Goal: Task Accomplishment & Management: Manage account settings

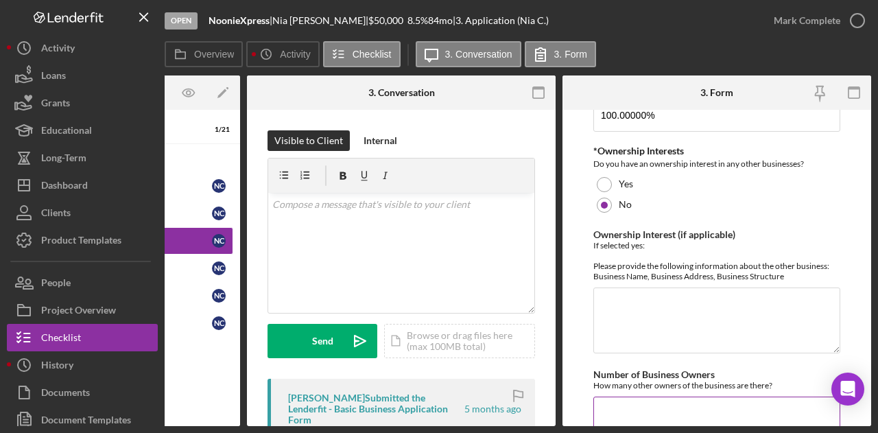
scroll to position [631, 0]
click at [651, 291] on textarea "Ownership Interest (if applicable)" at bounding box center [717, 319] width 247 height 66
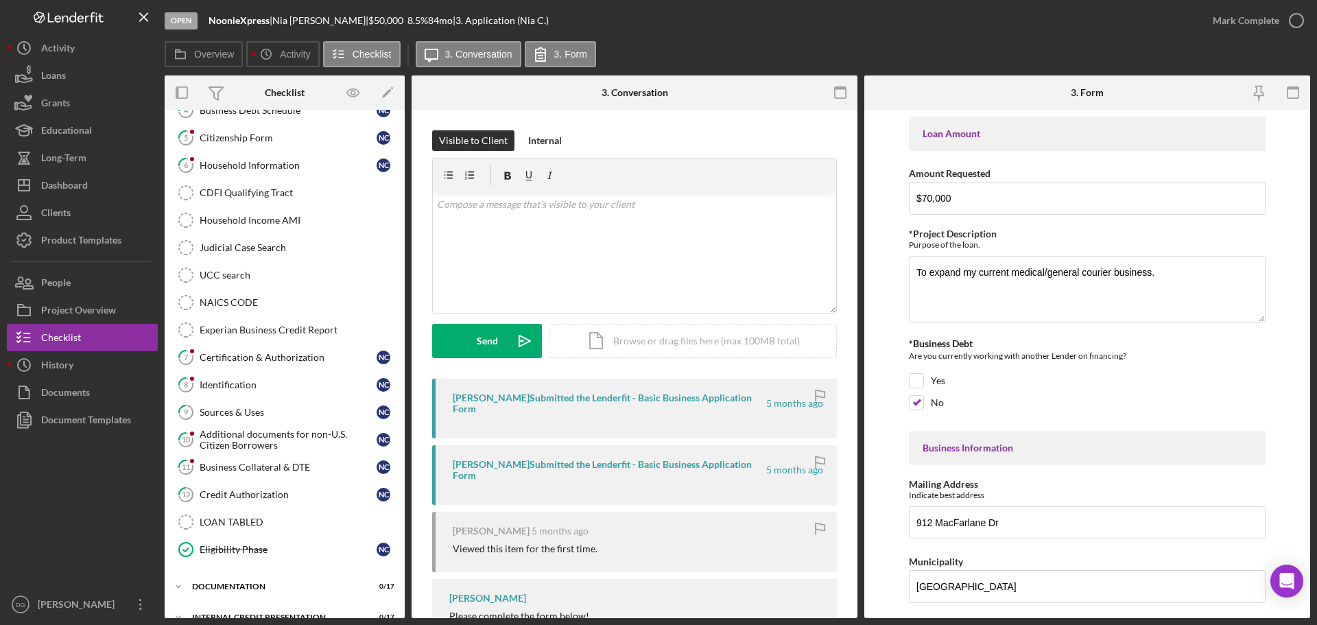
scroll to position [156, 0]
click at [76, 181] on div "Dashboard" at bounding box center [64, 187] width 47 height 31
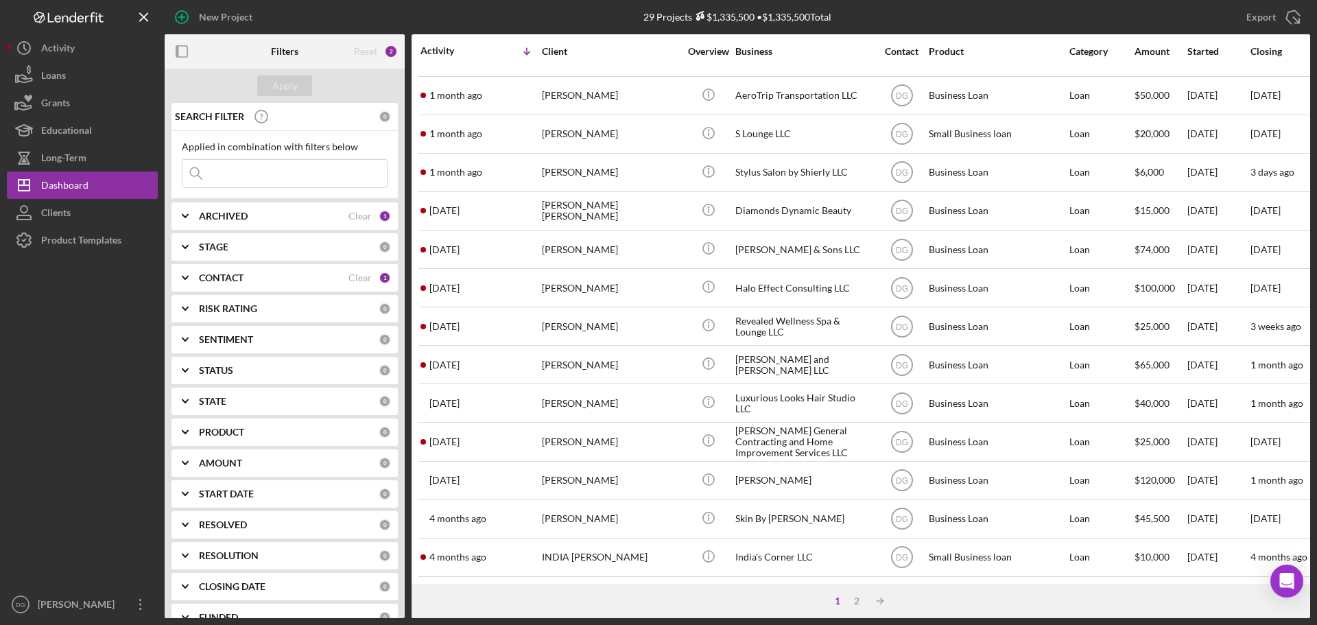
scroll to position [465, 0]
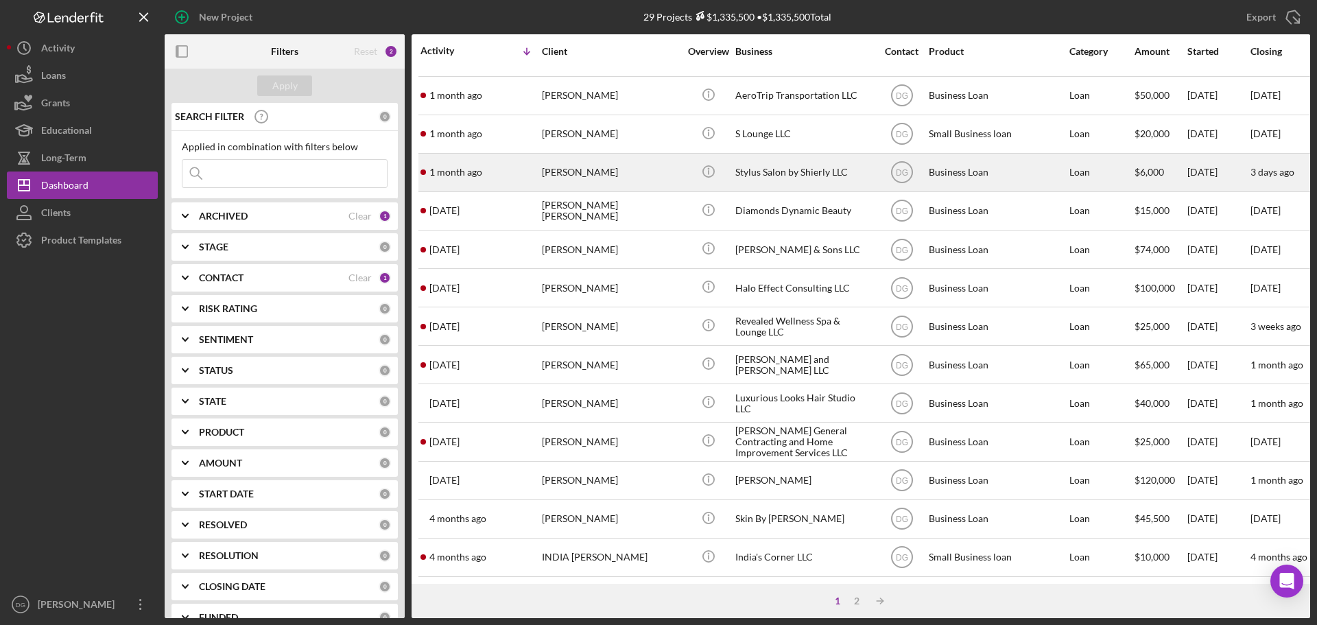
click at [755, 155] on div "Stylus Salon by Shierly LLC" at bounding box center [804, 172] width 137 height 36
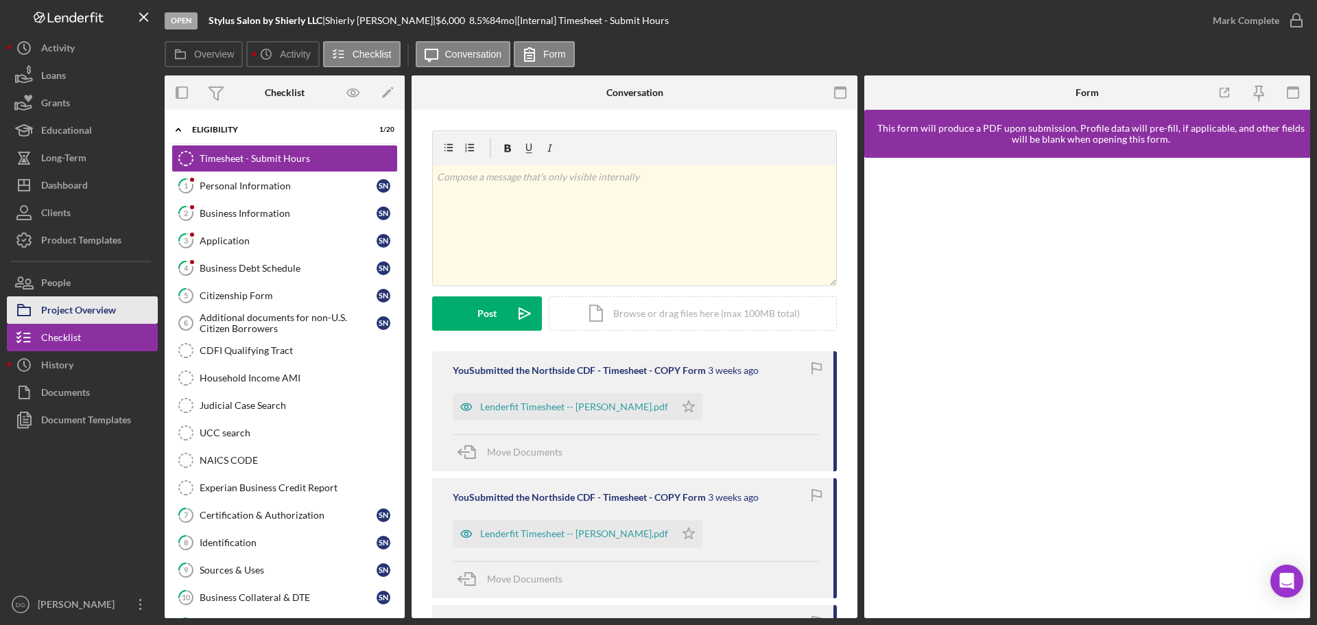
click at [104, 309] on div "Project Overview" at bounding box center [78, 311] width 75 height 31
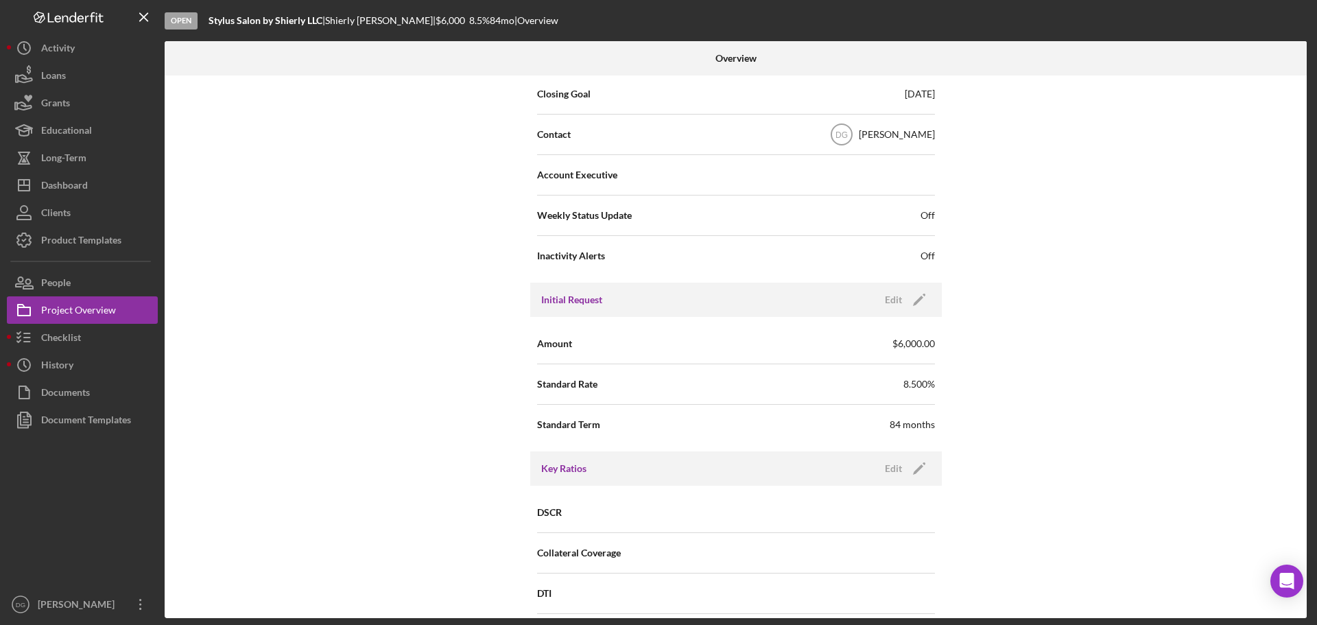
scroll to position [433, 0]
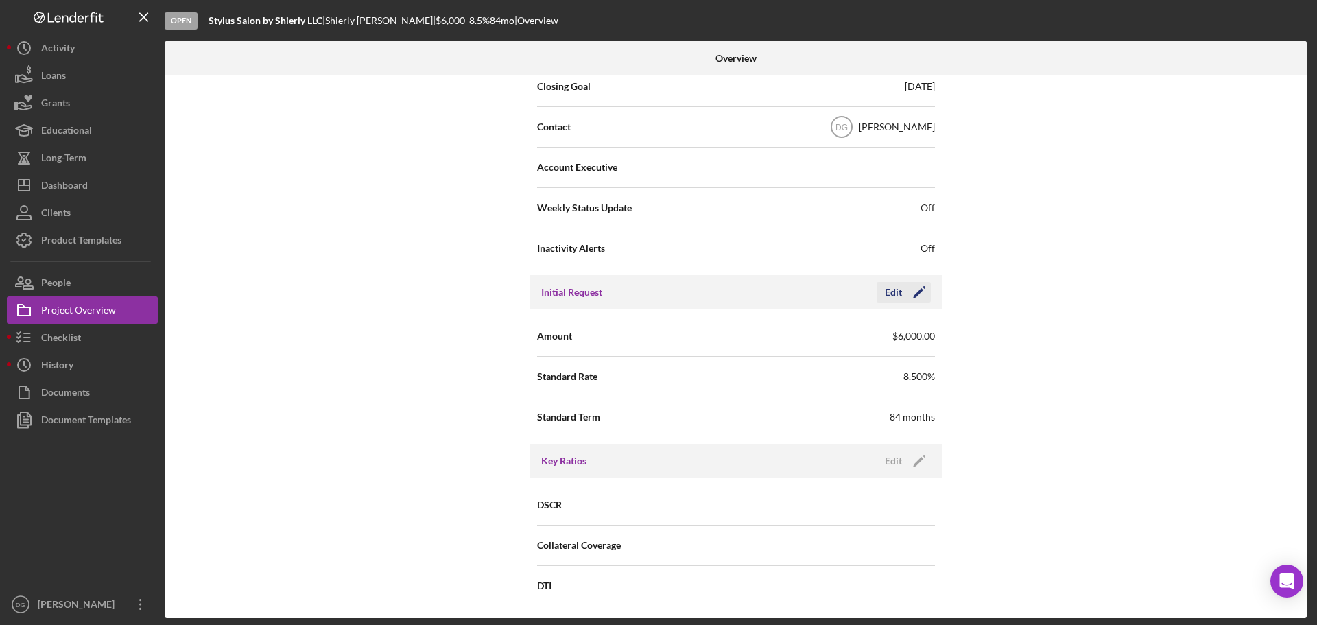
click at [878, 289] on icon "Icon/Edit" at bounding box center [919, 292] width 34 height 34
click at [749, 333] on input "$6,000" at bounding box center [835, 335] width 199 height 33
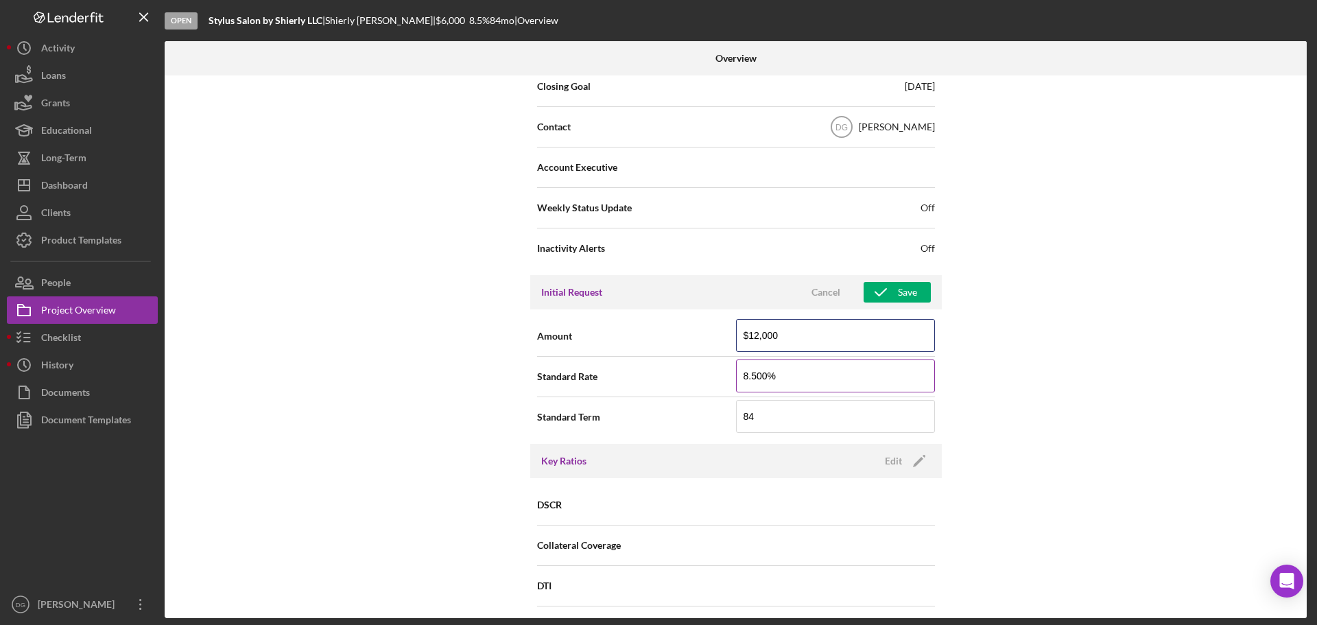
type input "$12,000"
click at [747, 377] on input "8.500%" at bounding box center [835, 376] width 199 height 33
type input "6.500%"
click at [878, 294] on div "Save" at bounding box center [907, 292] width 19 height 21
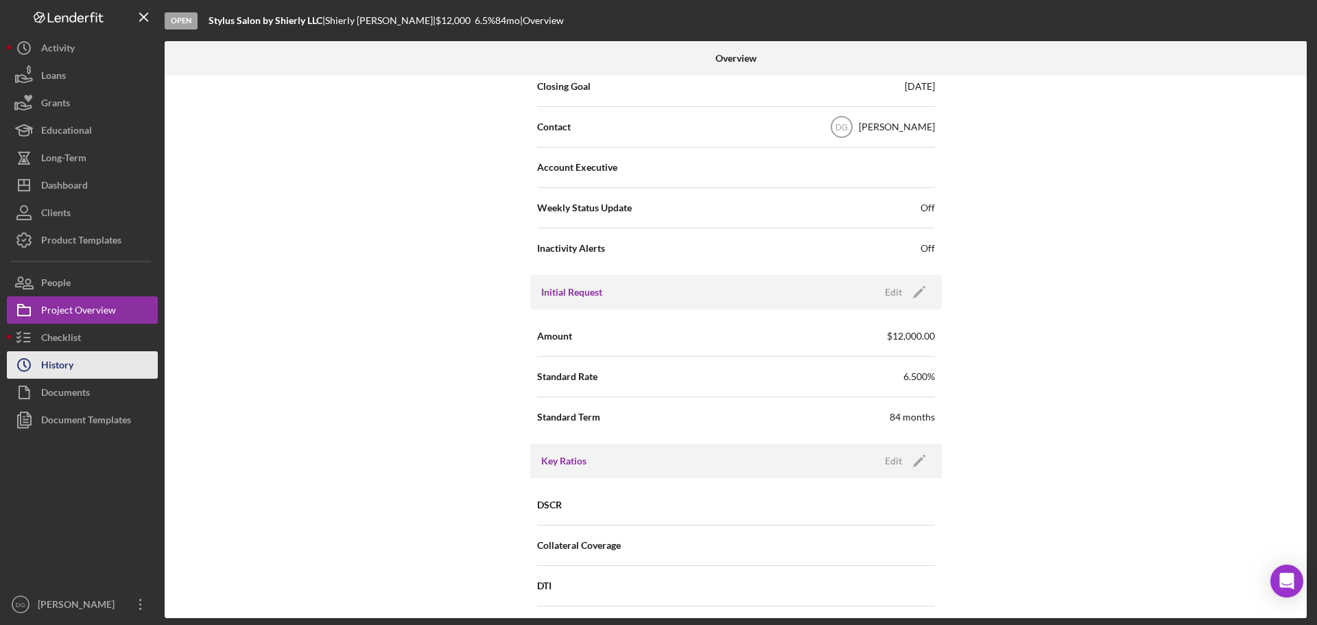
click at [97, 365] on button "Icon/History History" at bounding box center [82, 364] width 151 height 27
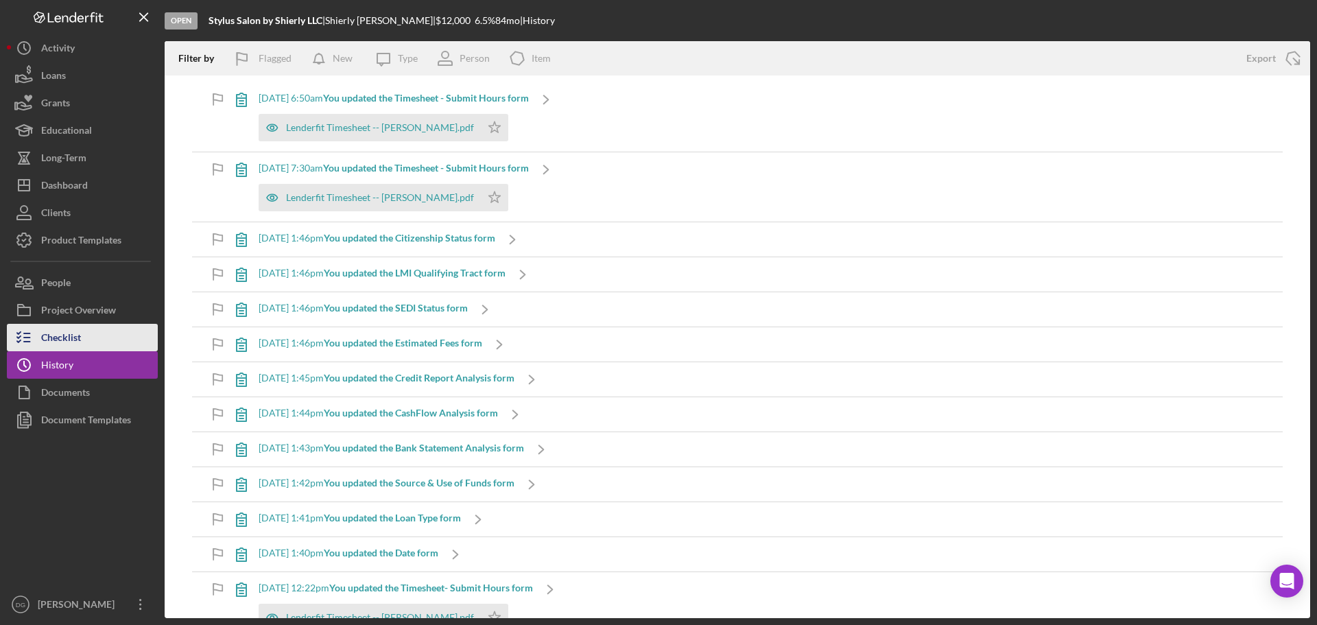
click at [91, 341] on button "Checklist" at bounding box center [82, 337] width 151 height 27
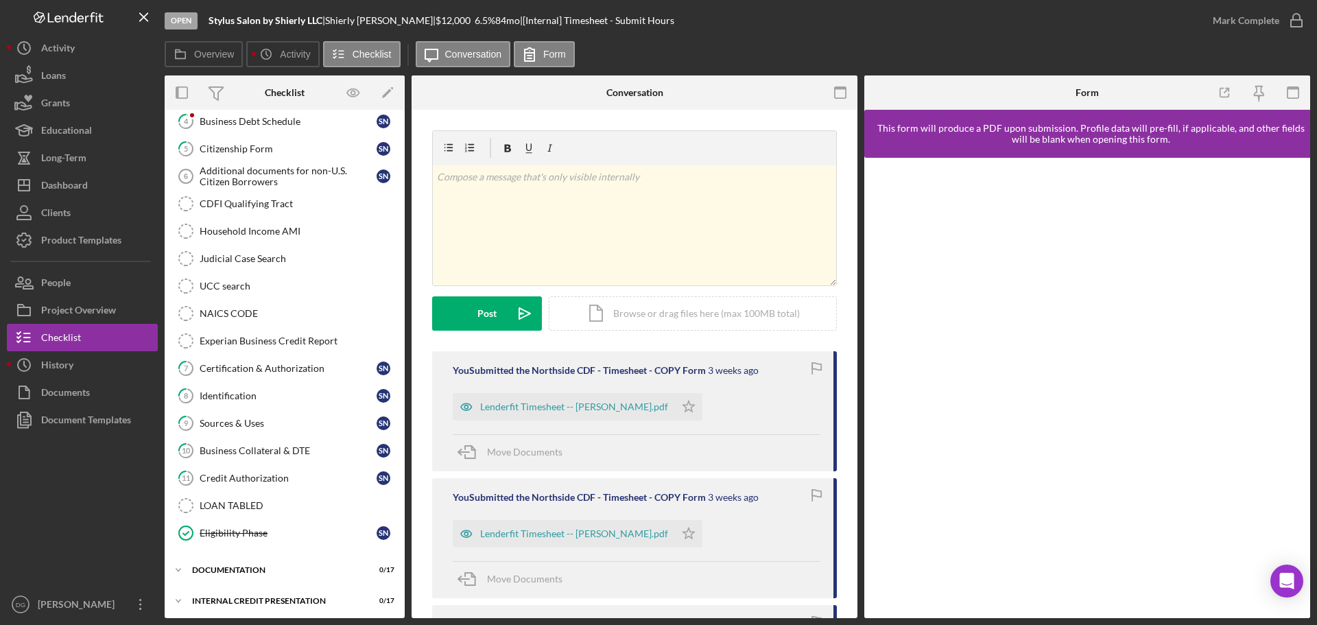
scroll to position [151, 0]
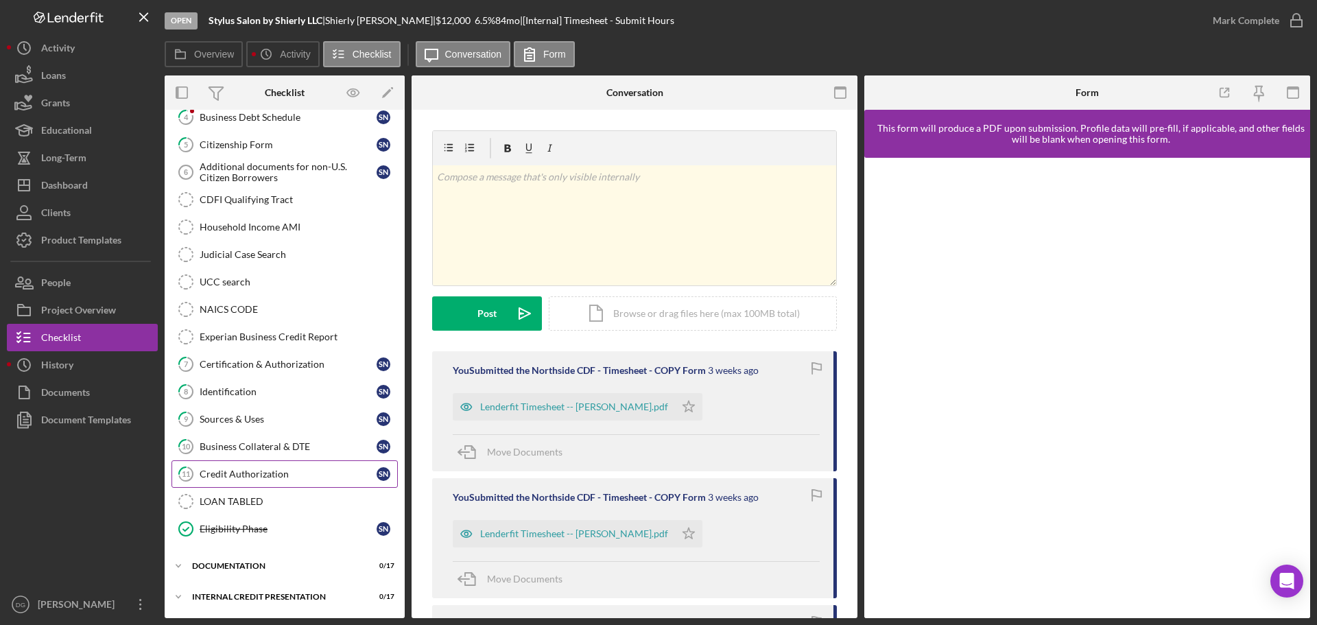
click at [250, 432] on div "Credit Authorization" at bounding box center [288, 474] width 177 height 11
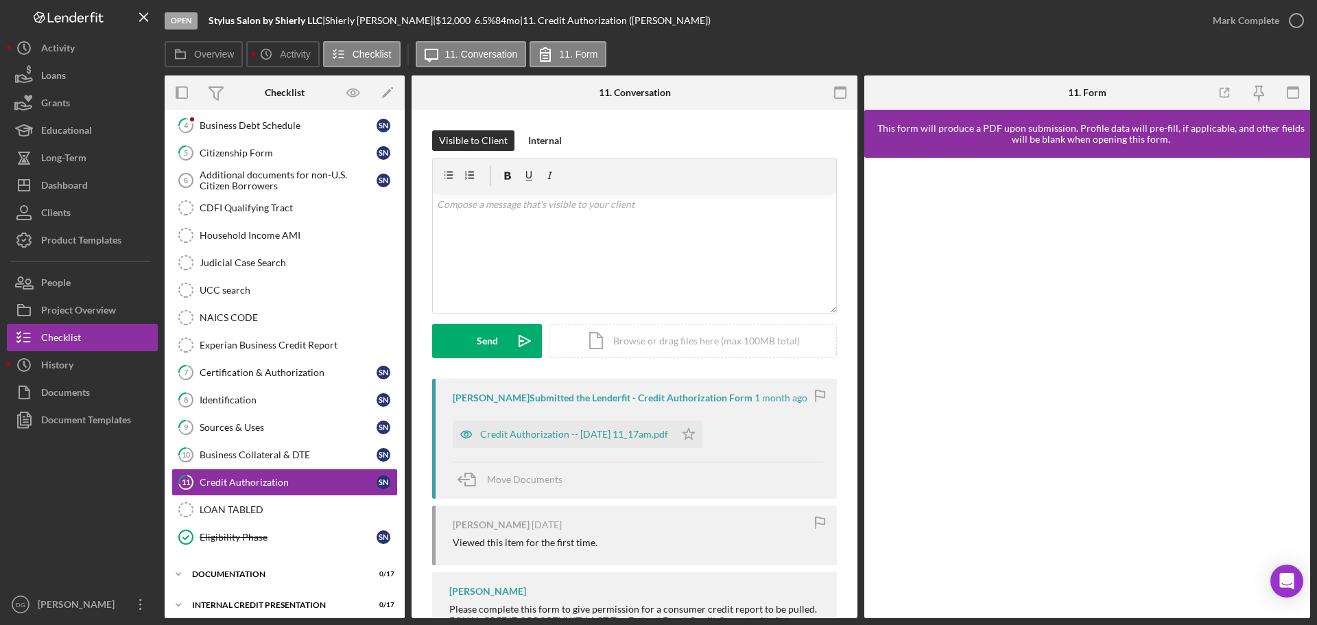
scroll to position [151, 0]
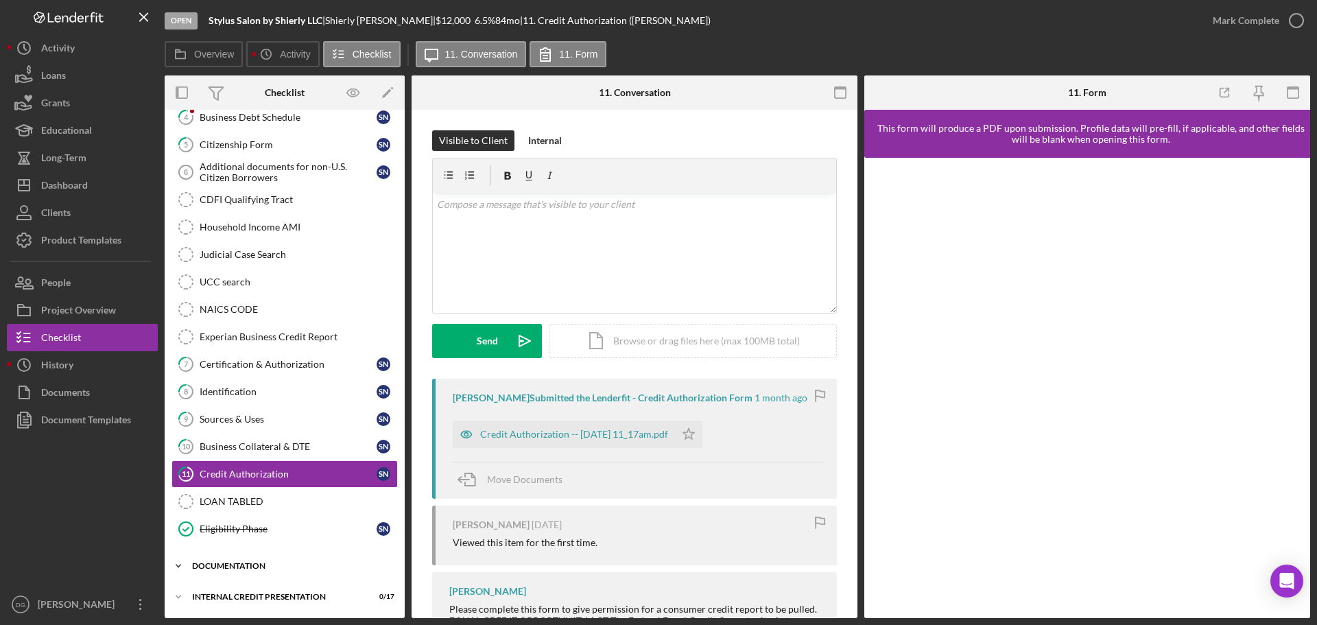
click at [231, 432] on div "Icon/Expander documentation 0 / 17" at bounding box center [285, 565] width 240 height 27
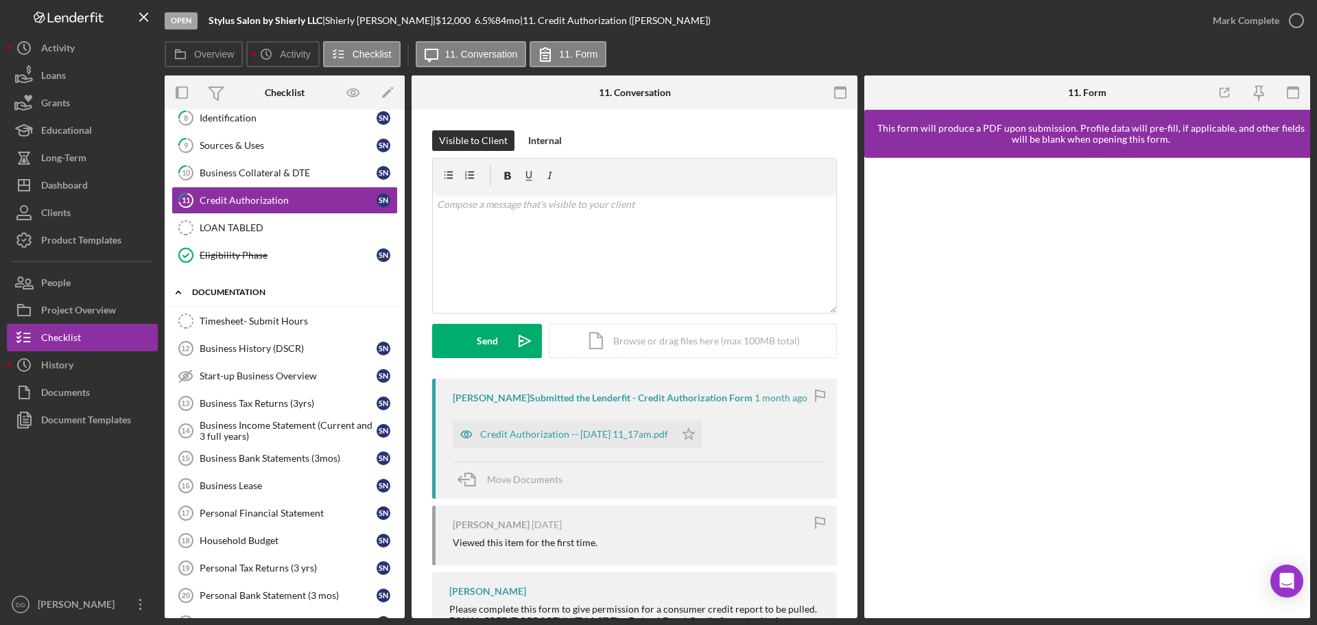
scroll to position [425, 0]
click at [241, 344] on div "Business History (DSCR)" at bounding box center [288, 347] width 177 height 11
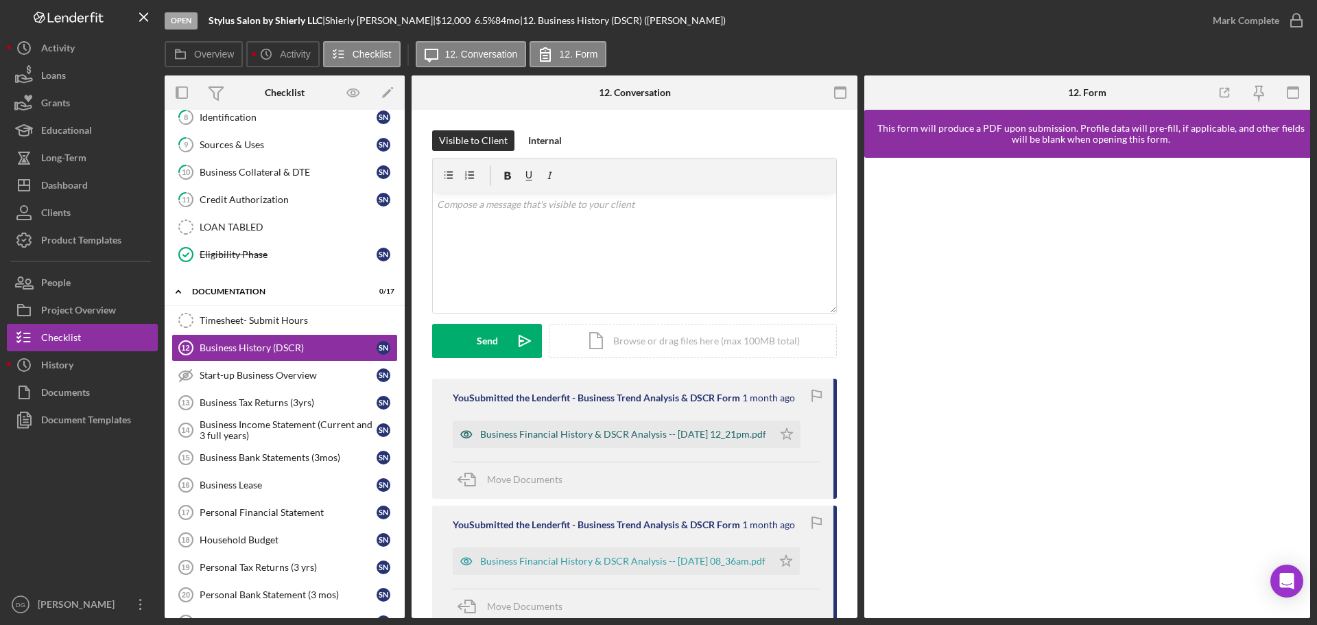
click at [688, 429] on div "Business Financial History & DSCR Analysis -- [DATE] 12_21pm.pdf" at bounding box center [623, 434] width 286 height 11
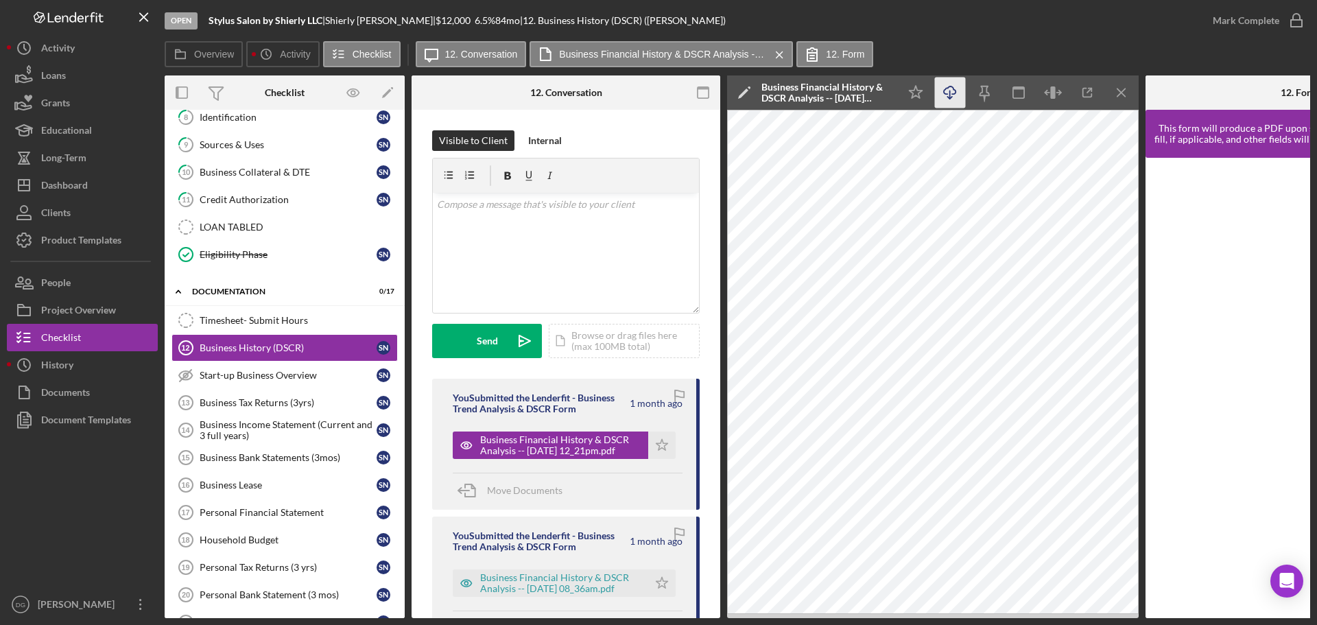
click at [878, 94] on icon "button" at bounding box center [950, 90] width 12 height 8
drag, startPoint x: 504, startPoint y: 216, endPoint x: 510, endPoint y: 221, distance: 7.8
click at [504, 216] on div "v Color teal Color pink Remove color Add row above Add row below Add column bef…" at bounding box center [566, 253] width 266 height 120
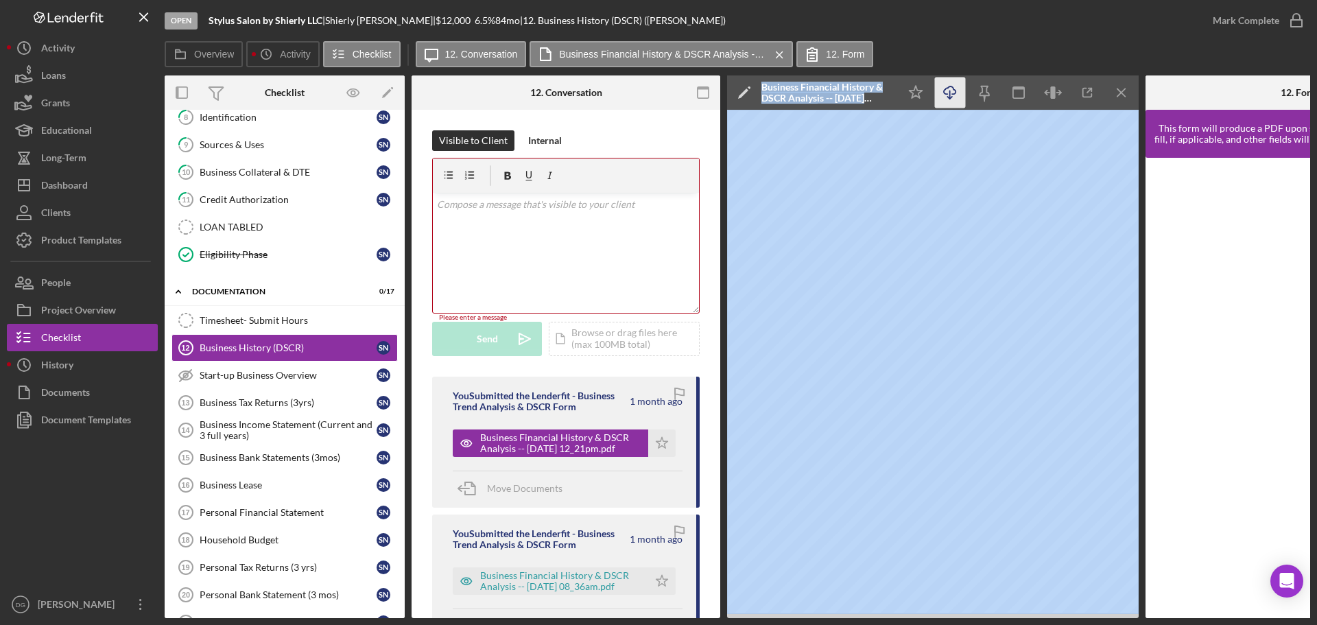
drag, startPoint x: 700, startPoint y: 613, endPoint x: 1013, endPoint y: 615, distance: 313.6
click at [878, 432] on div "Open Stylus Salon by Shierly LLC | [PERSON_NAME] | $12,000 $12,000 6.5 % 84 mo …" at bounding box center [658, 312] width 1317 height 625
click at [878, 89] on icon "Icon/Menu Close" at bounding box center [1122, 93] width 31 height 31
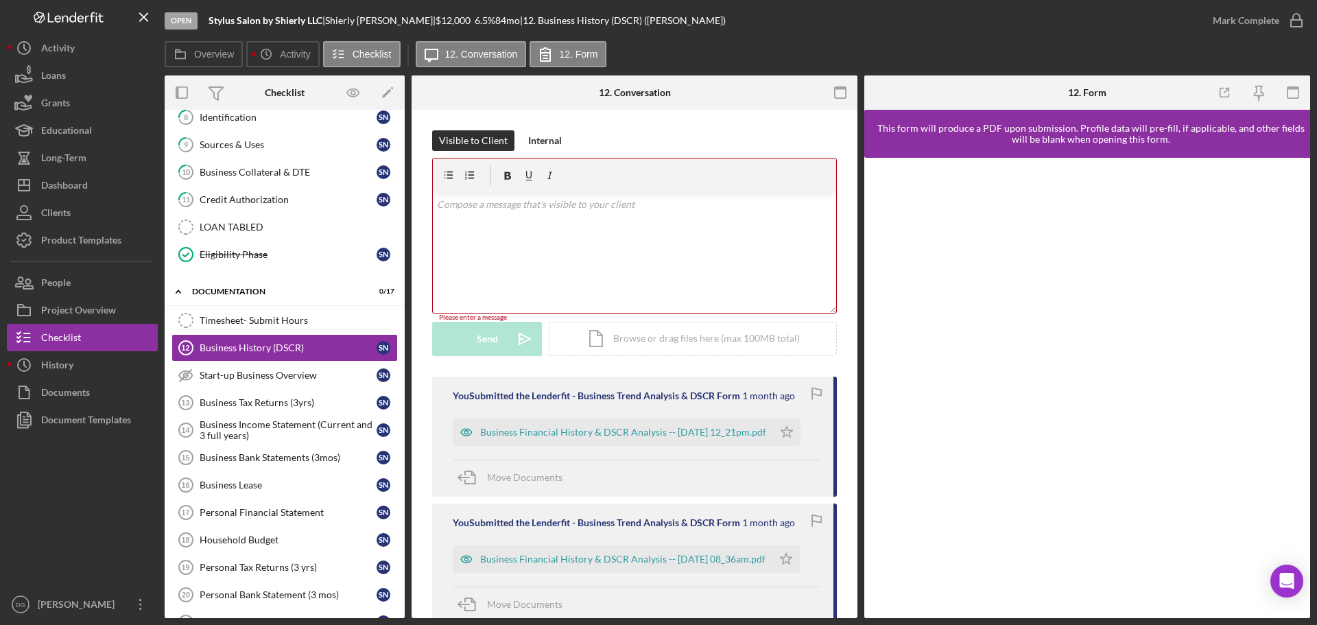
click at [559, 215] on div "v Color teal Color pink Remove color Add row above Add row below Add column bef…" at bounding box center [634, 253] width 403 height 120
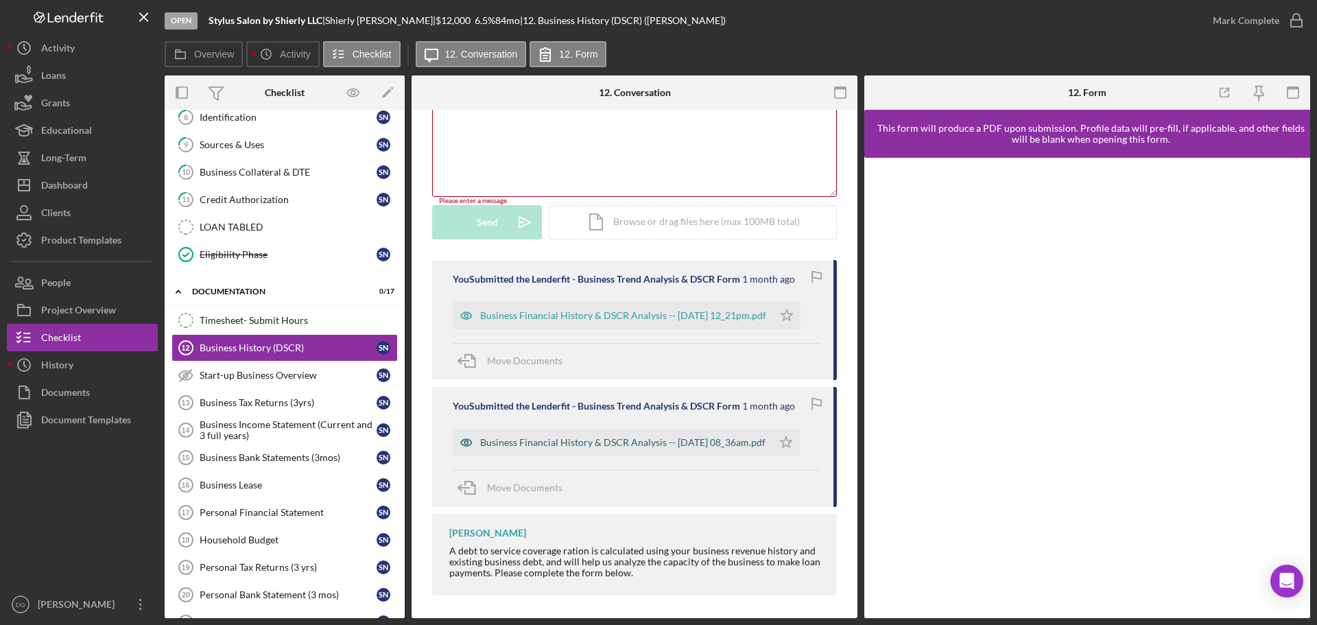
scroll to position [121, 0]
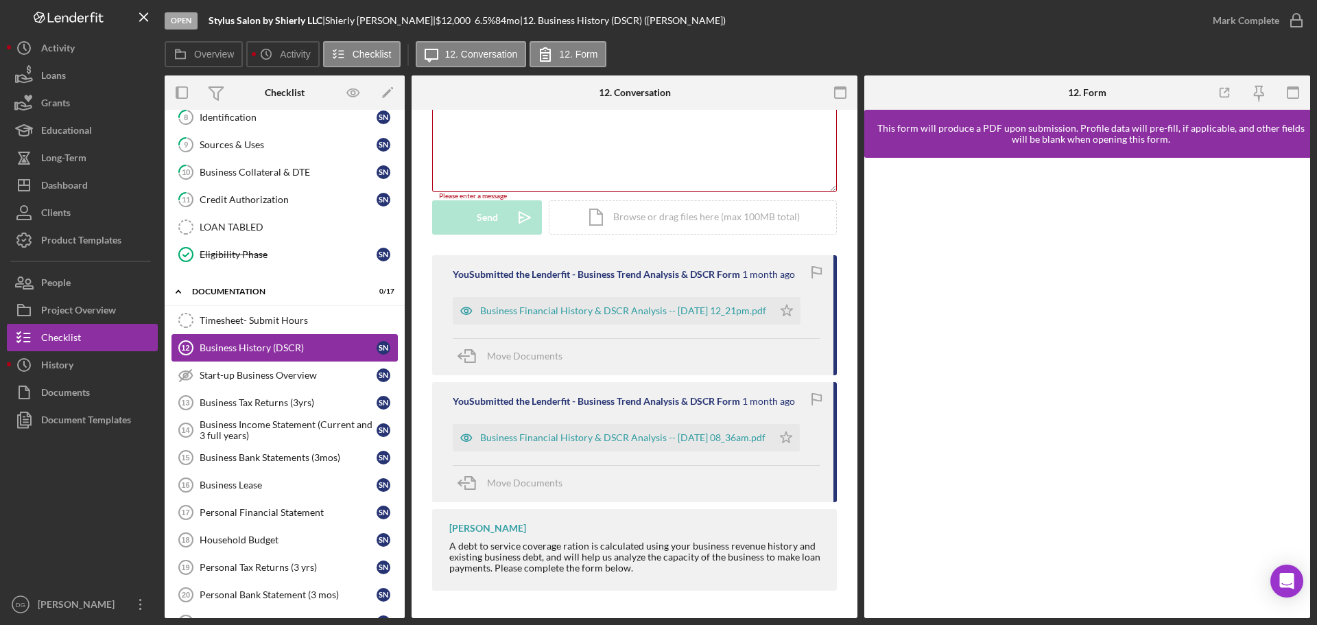
click at [255, 355] on link "Business History (DSCR) 12 Business History (DSCR) S N" at bounding box center [285, 347] width 226 height 27
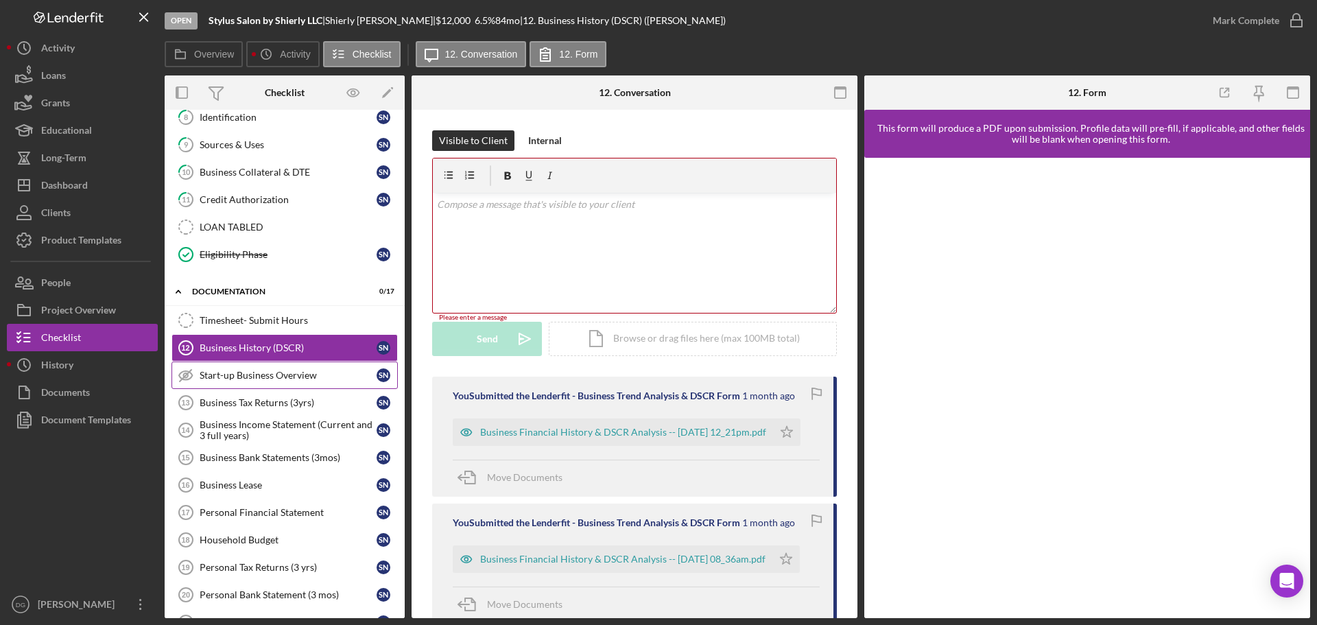
click at [255, 371] on div "Start-up Business Overview" at bounding box center [288, 375] width 177 height 11
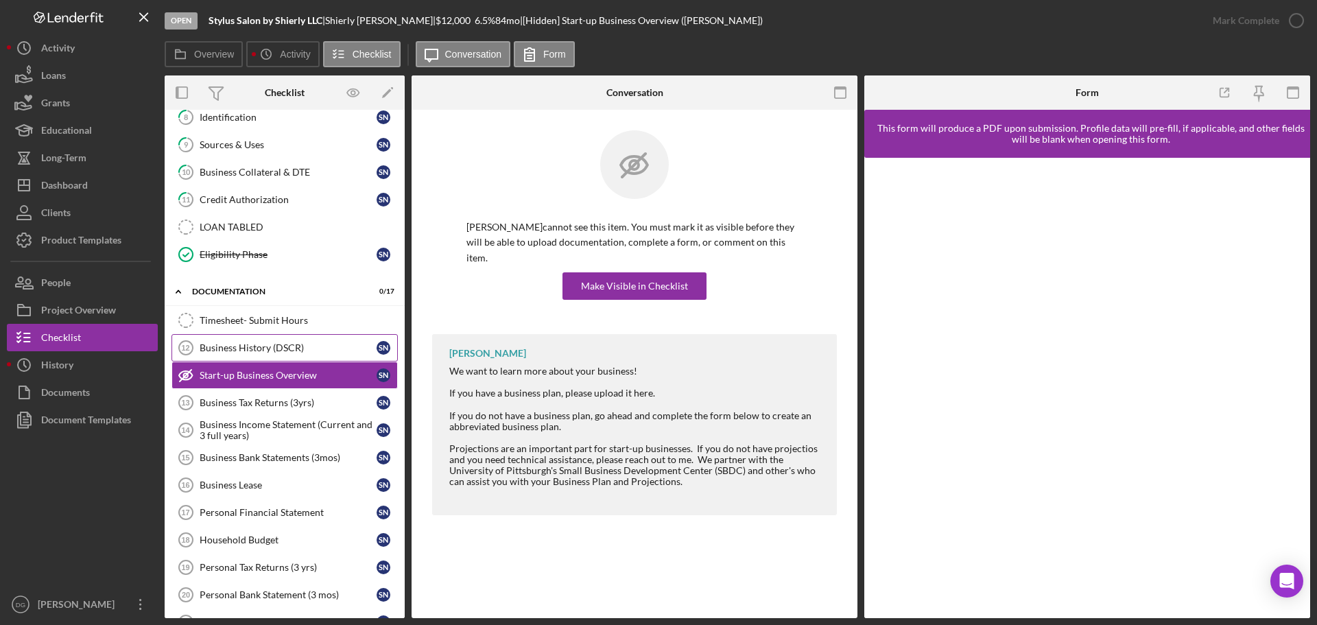
click at [221, 343] on div "Business History (DSCR)" at bounding box center [288, 347] width 177 height 11
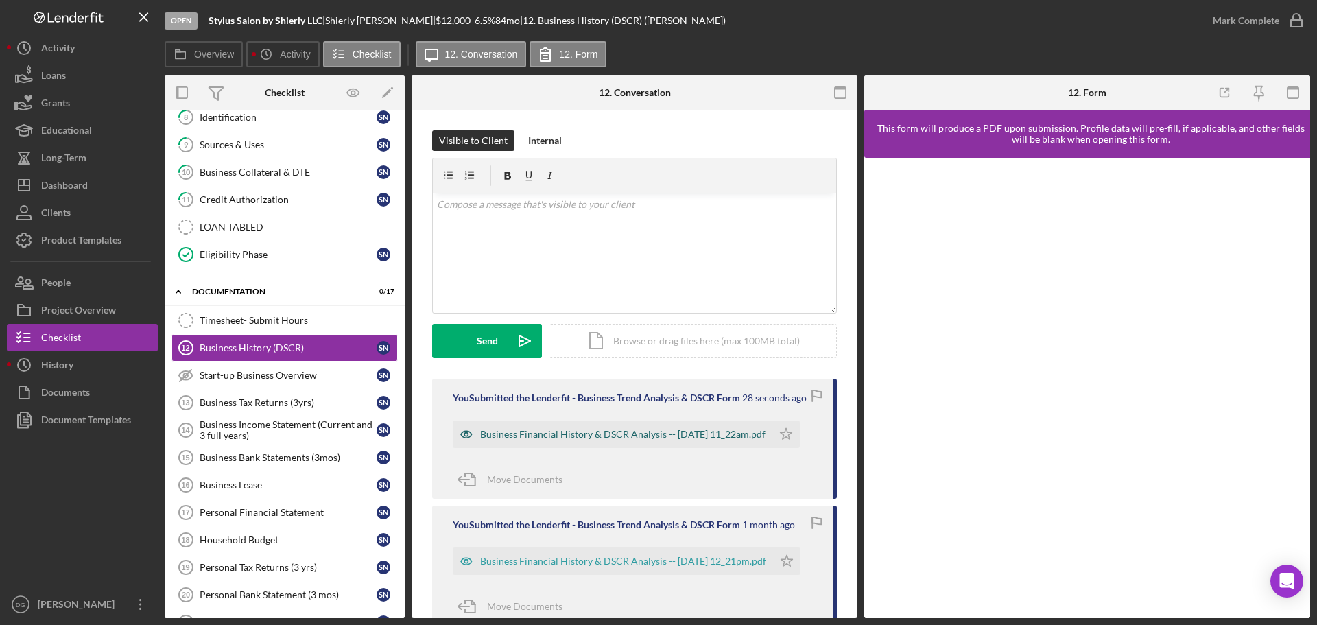
click at [563, 431] on div "Business Financial History & DSCR Analysis -- [DATE] 11_22am.pdf" at bounding box center [622, 434] width 285 height 11
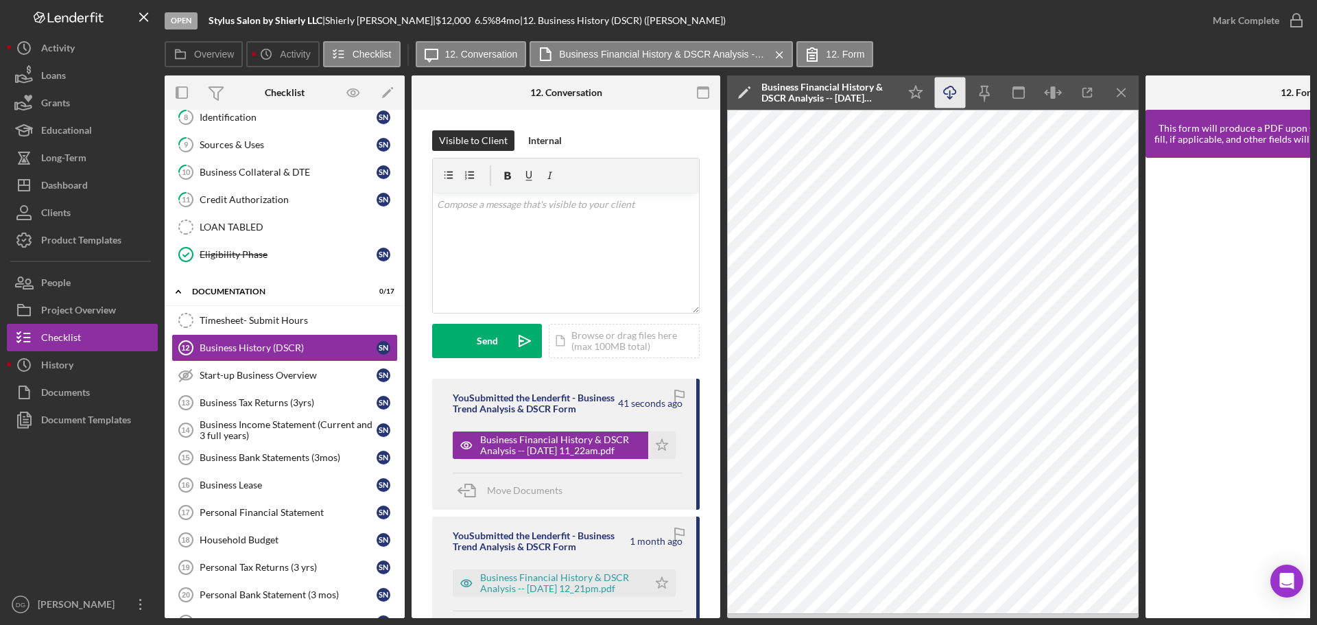
click at [878, 95] on icon "Icon/Download" at bounding box center [950, 93] width 31 height 31
click at [234, 152] on link "9 Sources & Uses S N" at bounding box center [285, 144] width 226 height 27
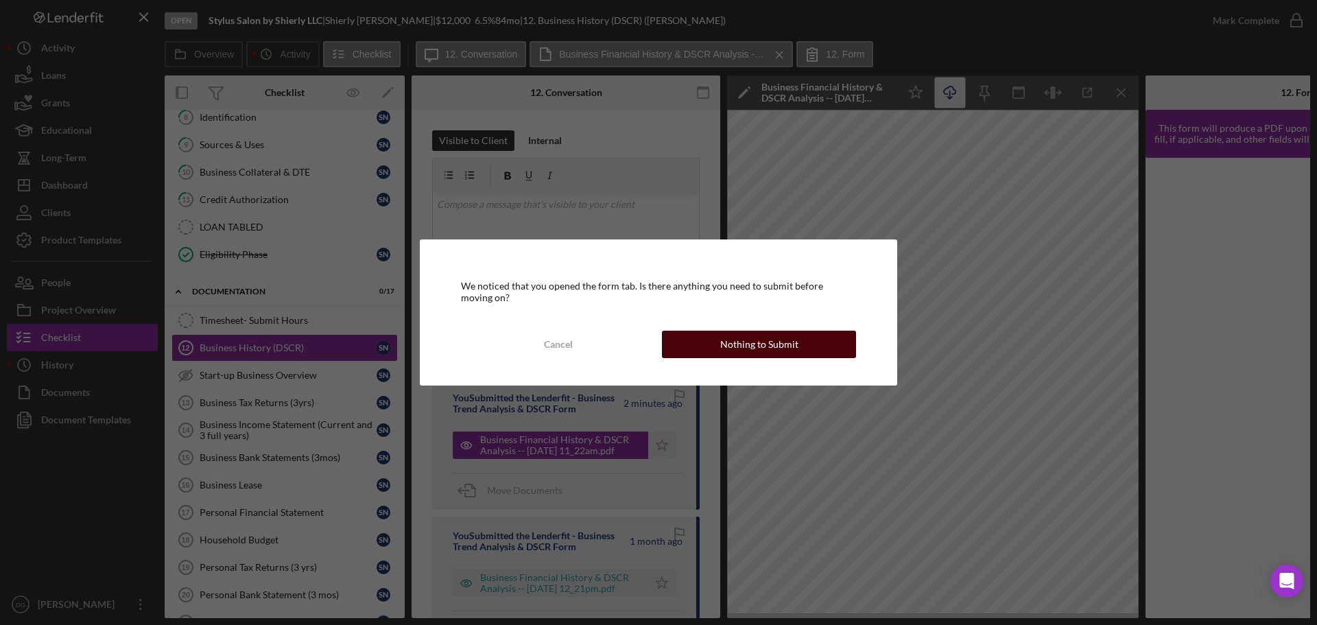
click at [744, 343] on div "Nothing to Submit" at bounding box center [759, 344] width 78 height 27
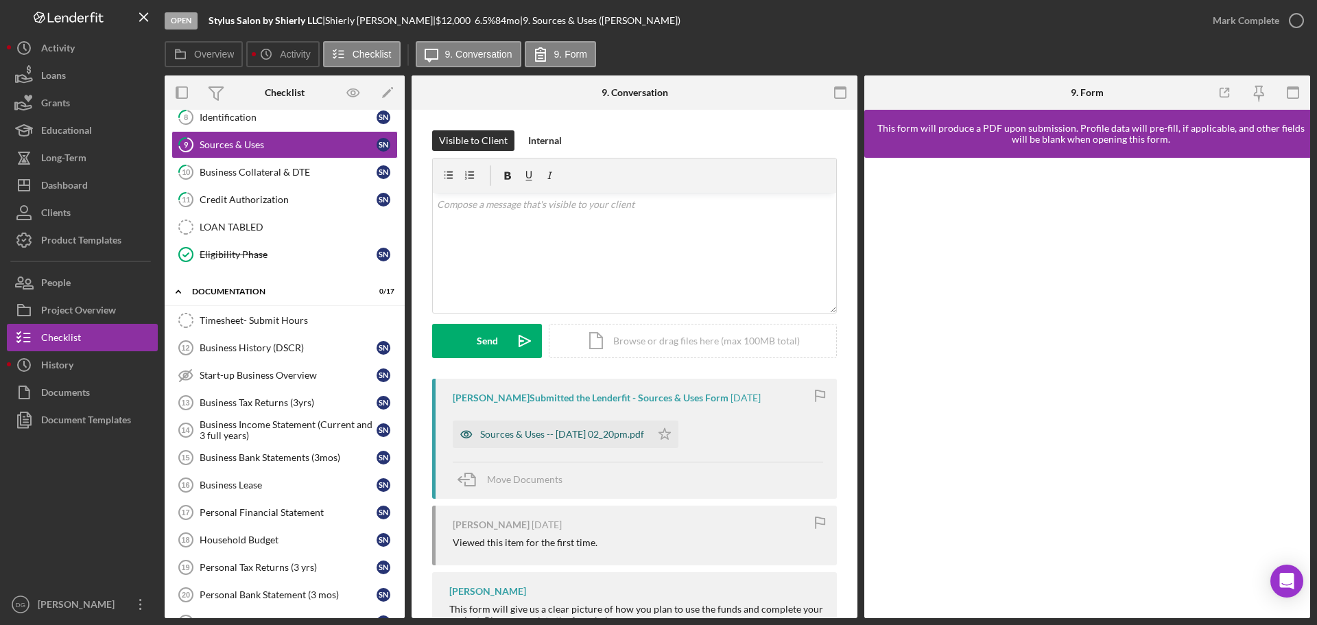
click at [558, 432] on div "Sources & Uses -- [DATE] 02_20pm.pdf" at bounding box center [562, 434] width 164 height 11
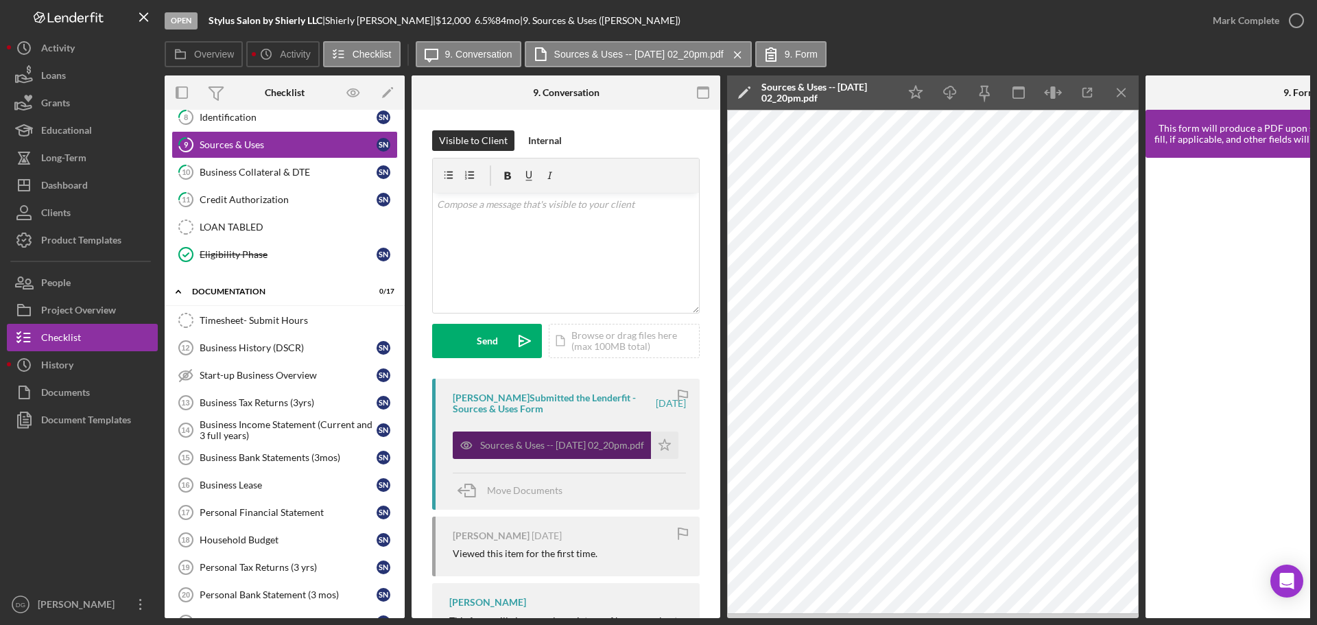
click at [583, 432] on div "Sources & Uses -- [DATE] 02_20pm.pdf" at bounding box center [562, 445] width 164 height 11
click at [878, 92] on icon "Icon/Download" at bounding box center [950, 93] width 31 height 31
